Goal: Task Accomplishment & Management: Manage account settings

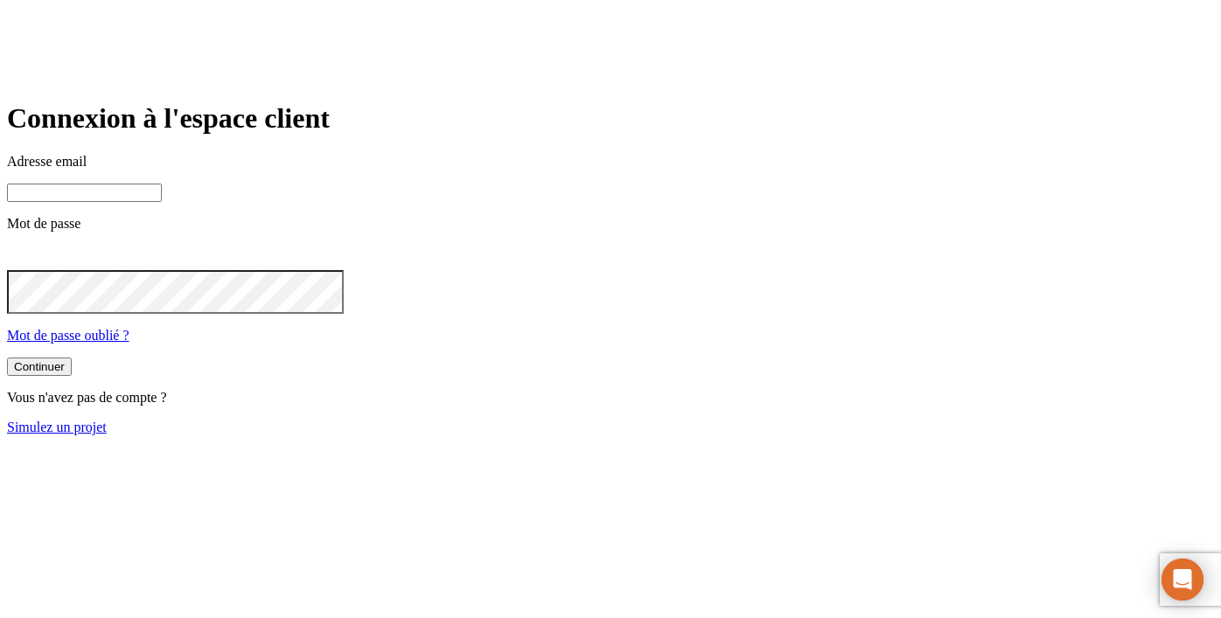
click at [162, 202] on input at bounding box center [84, 193] width 155 height 18
type input "[PERSON_NAME][DOMAIN_NAME][EMAIL_ADDRESS][DOMAIN_NAME]"
click at [28, 267] on icon at bounding box center [17, 256] width 21 height 21
click at [65, 375] on div "Continuer" at bounding box center [39, 368] width 51 height 13
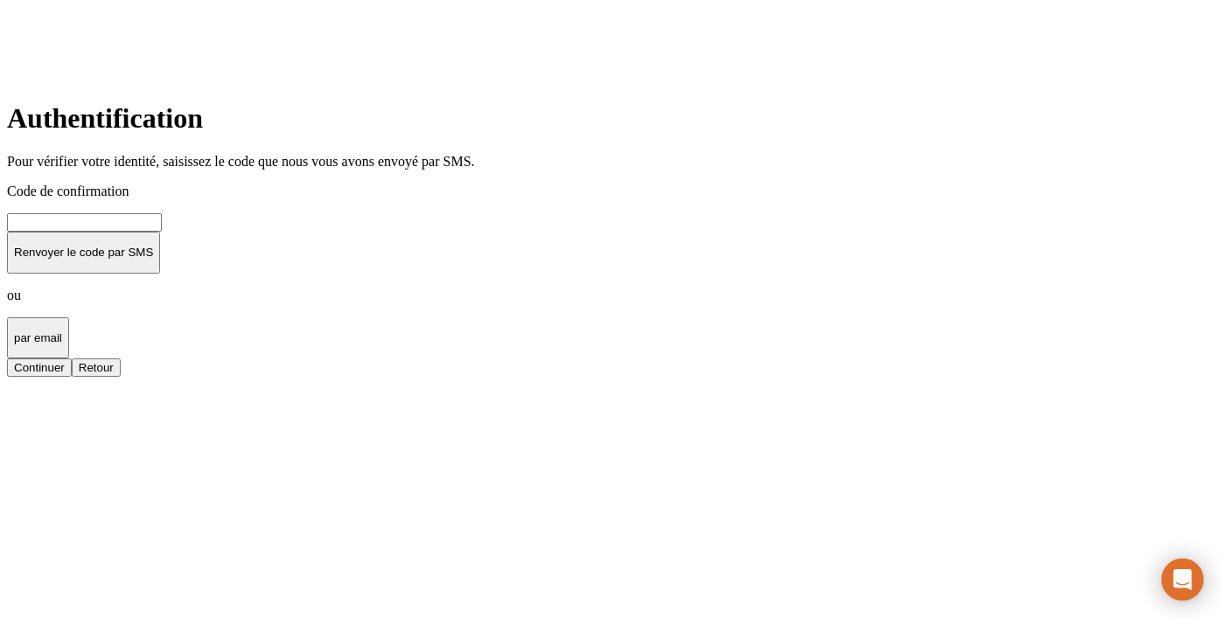
click at [162, 232] on input at bounding box center [84, 222] width 155 height 18
type input "000000"
click at [72, 377] on button "Continuer" at bounding box center [39, 368] width 65 height 18
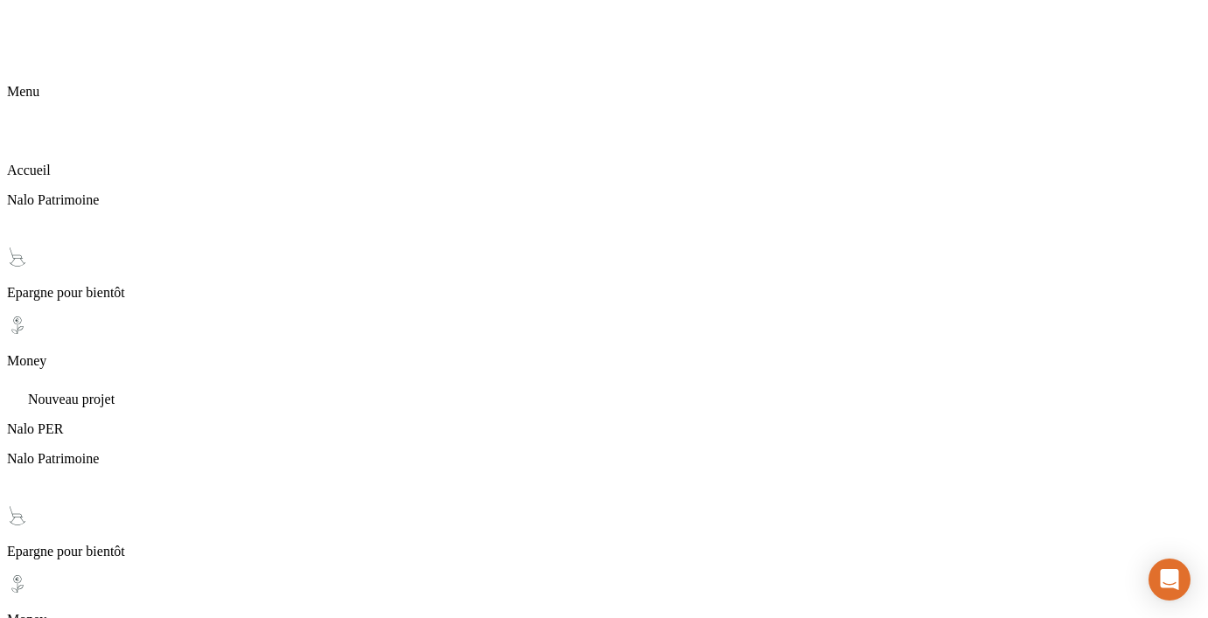
scroll to position [31, 0]
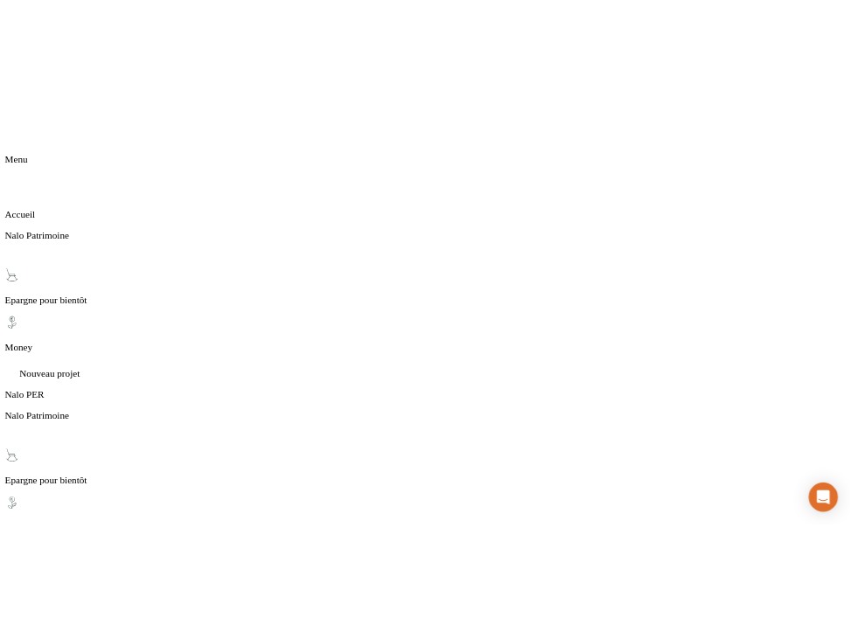
scroll to position [153, 0]
